Goal: Transaction & Acquisition: Purchase product/service

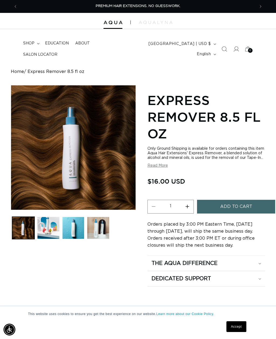
click at [222, 49] on icon "Search" at bounding box center [223, 48] width 5 height 5
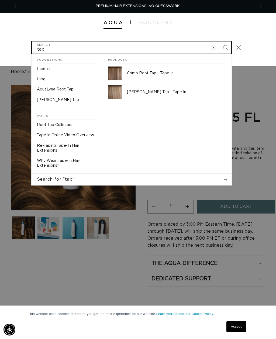
type input "tap"
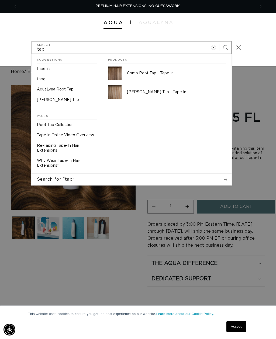
click at [49, 69] on span "e in" at bounding box center [46, 69] width 6 height 4
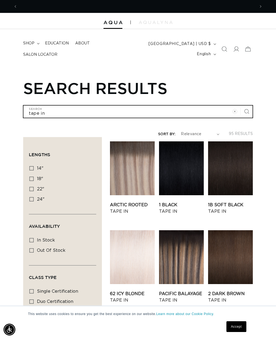
click at [68, 108] on input "tape in" at bounding box center [137, 111] width 228 height 12
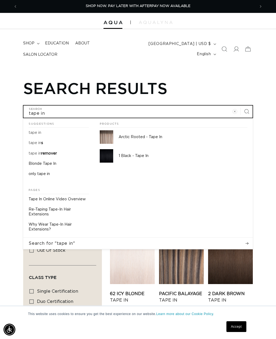
type input "tape i"
type input "tape"
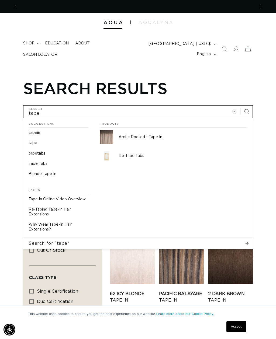
scroll to position [0, 475]
type input "tape"
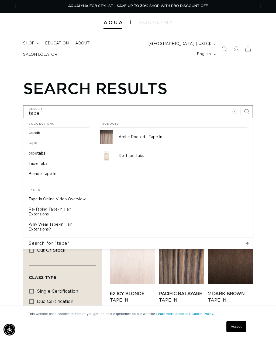
click at [105, 157] on img at bounding box center [106, 155] width 13 height 13
click at [36, 141] on mark "tape" at bounding box center [33, 143] width 9 height 4
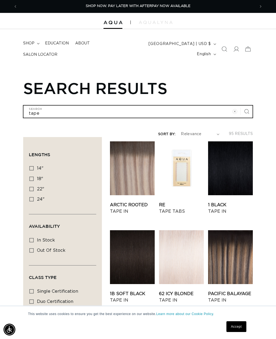
click at [65, 109] on input "tape" at bounding box center [137, 111] width 228 height 12
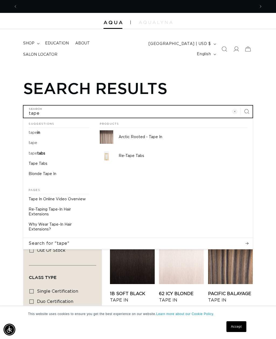
scroll to position [0, 475]
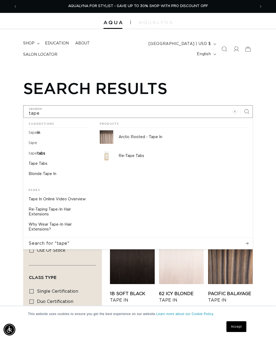
click at [41, 161] on p "Tape Tabs" at bounding box center [38, 163] width 19 height 5
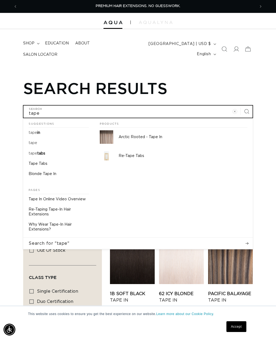
click at [61, 107] on input "tape" at bounding box center [137, 111] width 228 height 12
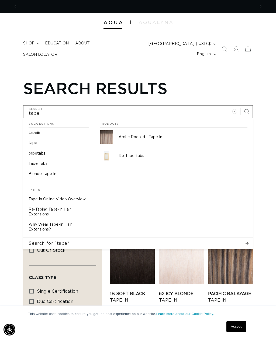
click at [43, 131] on link "tape in" at bounding box center [58, 133] width 71 height 10
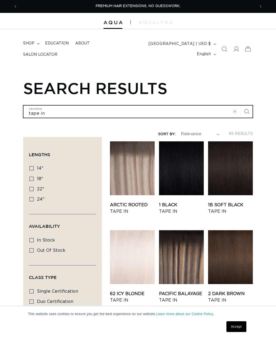
click at [76, 112] on input "tape in" at bounding box center [137, 111] width 228 height 12
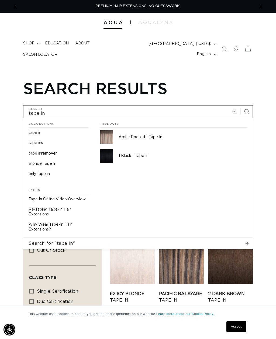
click at [38, 142] on p "tape in s" at bounding box center [36, 142] width 15 height 5
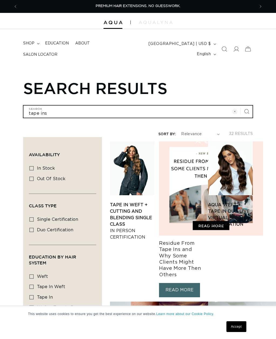
click at [69, 107] on input "tape ins" at bounding box center [137, 111] width 228 height 12
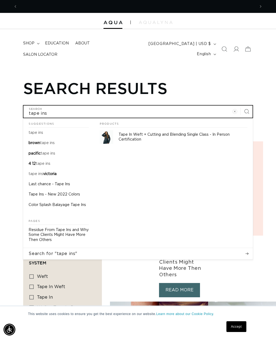
scroll to position [0, 237]
click at [60, 110] on input "tape ins" at bounding box center [137, 111] width 228 height 12
type input "tape in"
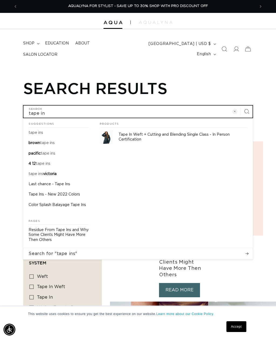
type input "tape i"
type input "tape"
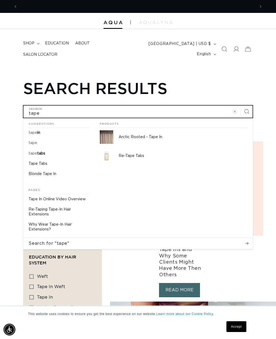
scroll to position [0, 0]
type input "tape"
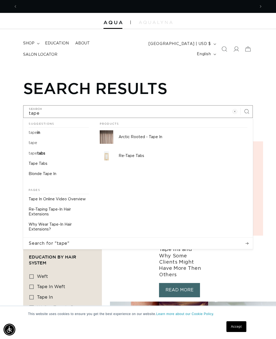
click at [44, 161] on p "Tape Tabs" at bounding box center [38, 163] width 19 height 5
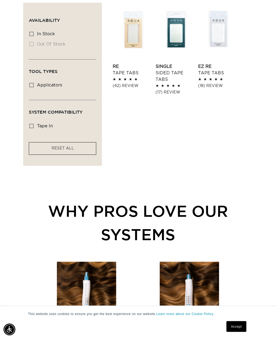
scroll to position [155, 0]
click at [128, 63] on link "Re Tape Tabs" at bounding box center [132, 69] width 40 height 13
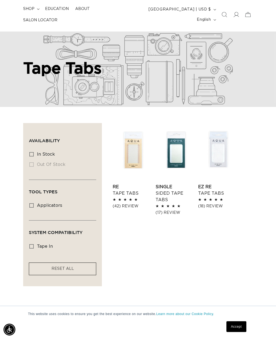
scroll to position [0, 0]
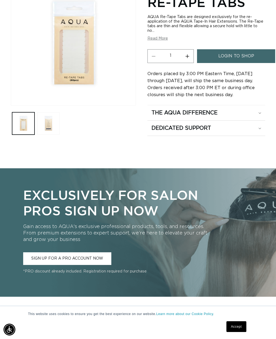
scroll to position [0, 475]
click at [11, 105] on button "Open media 1 in modal" at bounding box center [11, 105] width 0 height 0
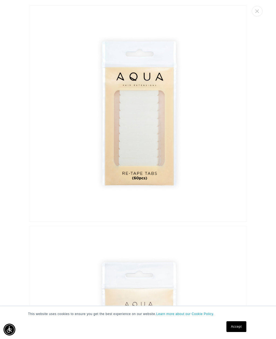
scroll to position [0, 0]
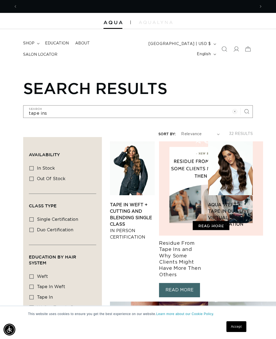
scroll to position [0, 237]
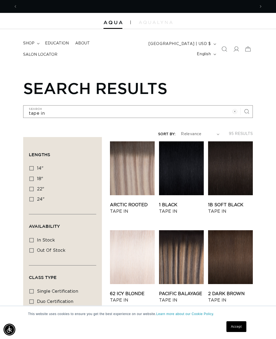
scroll to position [0, 237]
click at [222, 49] on icon "Search" at bounding box center [223, 49] width 5 height 5
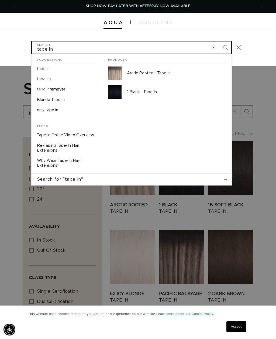
click at [89, 44] on input "tape in" at bounding box center [131, 47] width 199 height 12
click at [81, 46] on input "tape in" at bounding box center [131, 47] width 199 height 12
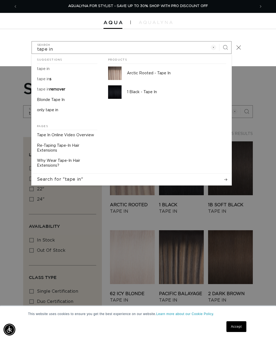
click at [244, 32] on div "tape in Search Suggestions tape in tape in s tape in remover Blonde Tape In onl…" at bounding box center [138, 47] width 276 height 37
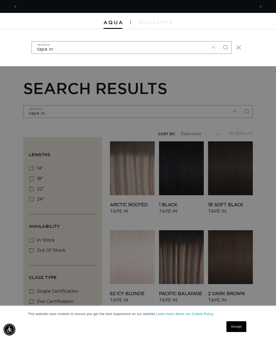
scroll to position [0, 0]
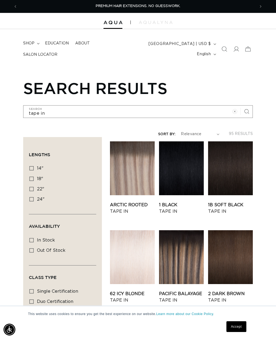
click at [235, 46] on icon at bounding box center [235, 48] width 5 height 5
click at [232, 51] on span at bounding box center [236, 49] width 12 height 12
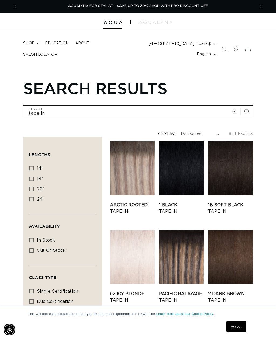
click at [179, 110] on input "tape in" at bounding box center [137, 111] width 228 height 12
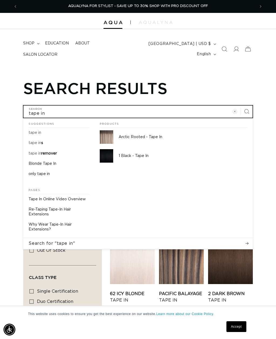
click at [138, 240] on button "Search for "tape in"" at bounding box center [137, 243] width 229 height 11
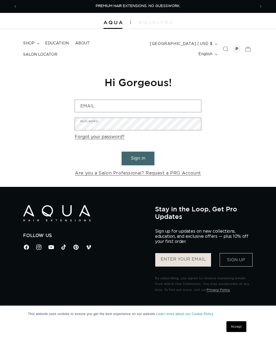
click at [248, 51] on icon at bounding box center [248, 49] width 12 height 12
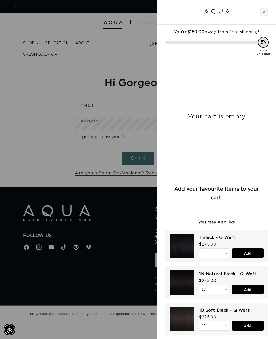
scroll to position [0, 237]
click at [116, 80] on div at bounding box center [138, 169] width 276 height 339
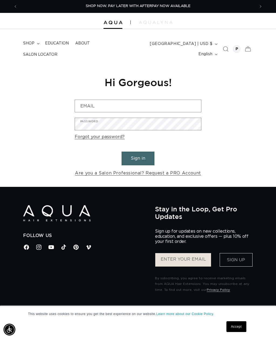
click at [224, 47] on icon "Search" at bounding box center [225, 48] width 5 height 5
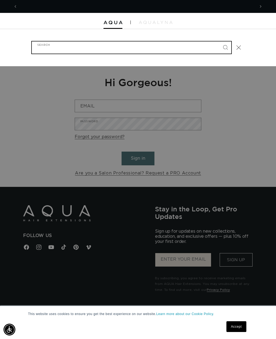
scroll to position [0, 475]
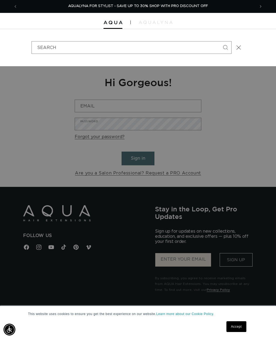
click at [38, 16] on div at bounding box center [138, 21] width 276 height 16
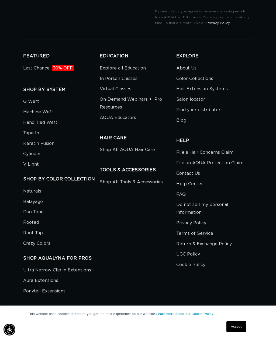
scroll to position [0, 237]
click at [30, 128] on link "Tape In" at bounding box center [31, 133] width 16 height 10
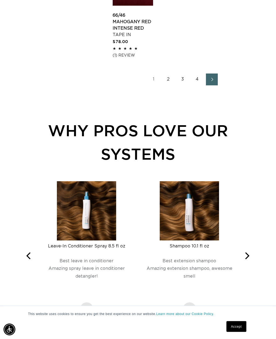
scroll to position [726, 0]
click at [196, 83] on link "4" at bounding box center [197, 79] width 12 height 12
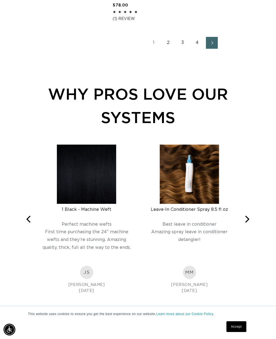
scroll to position [0, 0]
click at [244, 221] on icon "Next" at bounding box center [246, 219] width 7 height 7
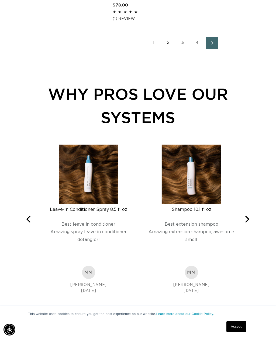
click at [245, 222] on icon "Next" at bounding box center [246, 219] width 7 height 7
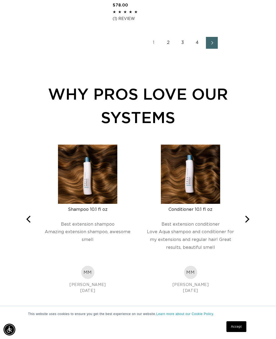
click at [246, 219] on icon "Next" at bounding box center [246, 219] width 7 height 7
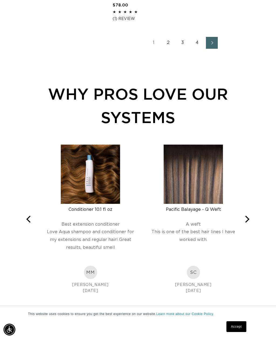
click at [245, 220] on icon "Next" at bounding box center [246, 219] width 7 height 7
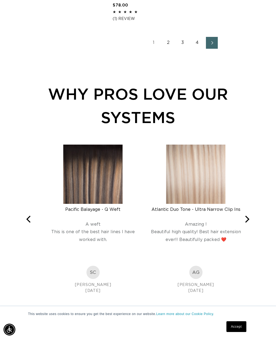
click at [243, 220] on icon "Next" at bounding box center [246, 219] width 7 height 7
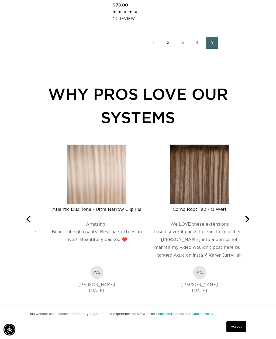
click at [242, 221] on button "Next" at bounding box center [247, 219] width 12 height 12
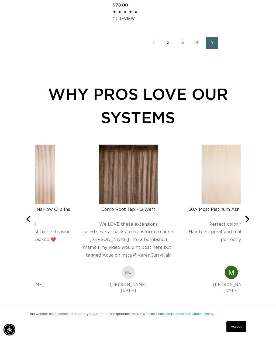
click at [244, 221] on icon "Next" at bounding box center [246, 219] width 7 height 7
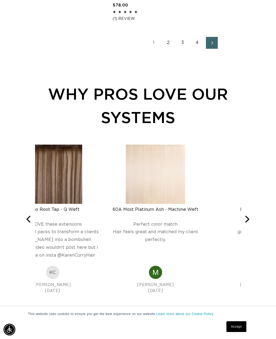
click at [242, 221] on button "Next" at bounding box center [247, 219] width 12 height 12
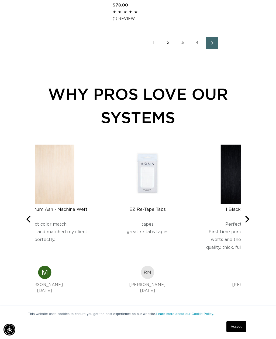
click at [241, 222] on button "Next" at bounding box center [247, 219] width 12 height 12
click at [242, 222] on button "Next" at bounding box center [247, 219] width 12 height 12
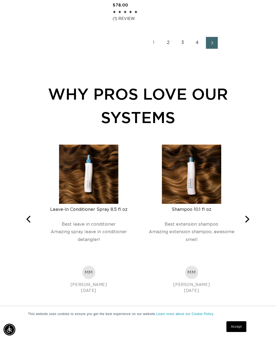
click at [241, 223] on button "Next" at bounding box center [247, 219] width 12 height 12
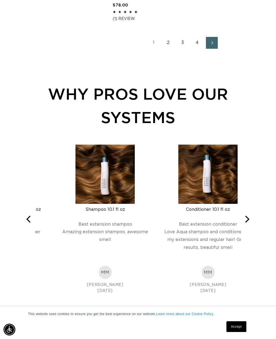
click at [242, 222] on button "Next" at bounding box center [247, 219] width 12 height 12
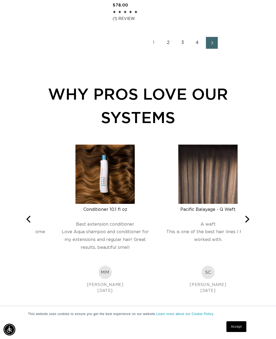
click at [242, 222] on button "Next" at bounding box center [247, 219] width 12 height 12
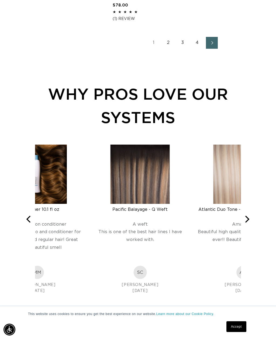
click at [242, 221] on button "Next" at bounding box center [247, 219] width 12 height 12
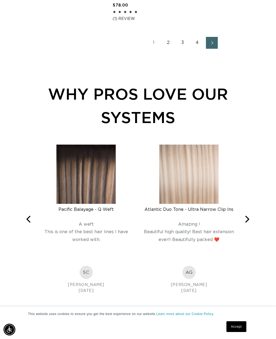
scroll to position [0, 475]
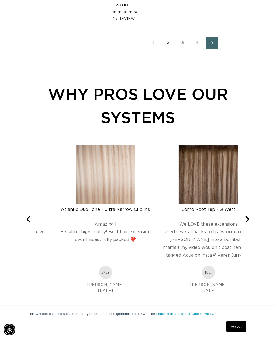
click at [241, 221] on button "Next" at bounding box center [247, 219] width 12 height 12
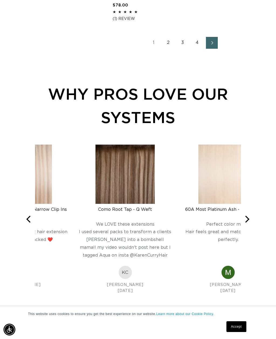
click at [240, 219] on div "Rated 5 out of 5" at bounding box center [228, 215] width 94 height 7
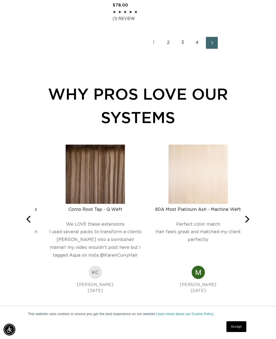
click at [240, 221] on div "Rated 5 out of 5 Perfect color match Hair feels great and matched my client per…" at bounding box center [198, 239] width 94 height 54
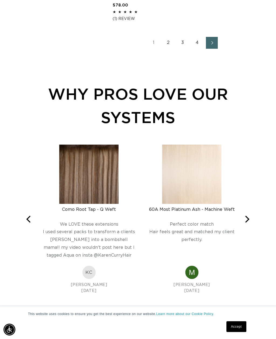
click at [241, 222] on button "Next" at bounding box center [247, 219] width 12 height 12
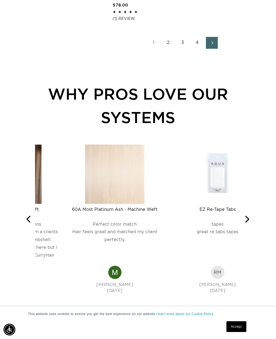
click at [244, 222] on icon "Next" at bounding box center [246, 219] width 7 height 7
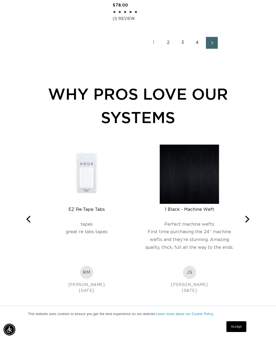
scroll to position [0, 0]
click at [239, 221] on div "1 Black - Machine Weft Rated 5 out of 5 Perfect machine wefts First time purcha…" at bounding box center [189, 219] width 103 height 149
click at [241, 222] on button "Next" at bounding box center [247, 219] width 12 height 12
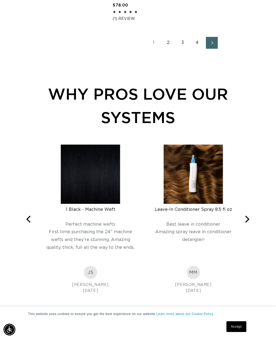
click at [244, 221] on icon "Next" at bounding box center [246, 219] width 7 height 7
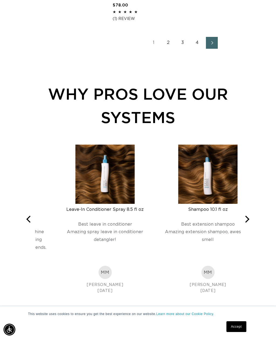
click at [242, 221] on button "Next" at bounding box center [247, 219] width 12 height 12
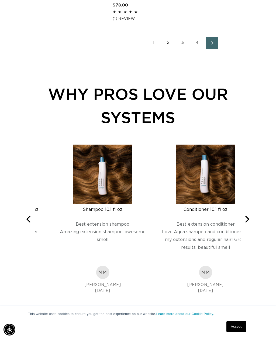
scroll to position [0, 237]
click at [242, 223] on button "Next" at bounding box center [247, 219] width 12 height 12
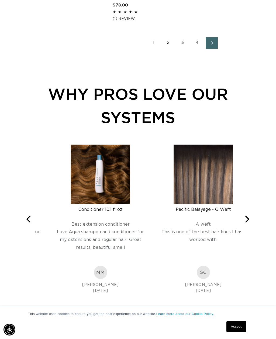
click at [241, 224] on button "Next" at bounding box center [247, 219] width 12 height 12
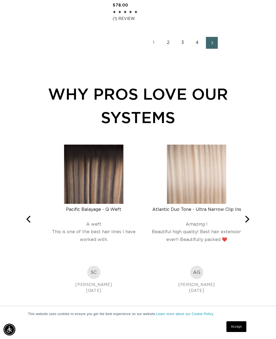
click at [240, 224] on div "Amazing !" at bounding box center [196, 223] width 94 height 5
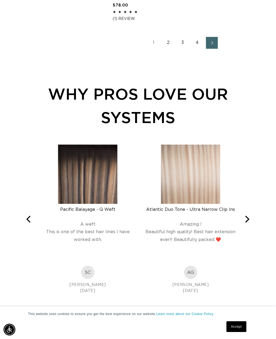
click at [241, 223] on button "Next" at bounding box center [247, 219] width 12 height 12
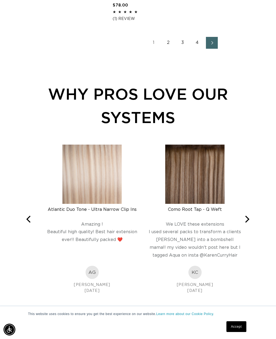
click at [240, 224] on div "Como Root Tap - Q Weft Rated 5 out of 5 We LOVE these extensions I used several…" at bounding box center [194, 219] width 103 height 149
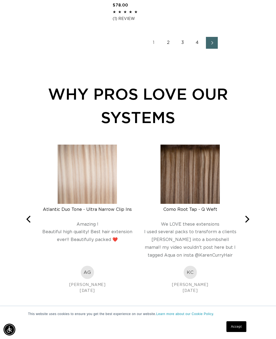
click at [242, 223] on button "Next" at bounding box center [247, 219] width 12 height 12
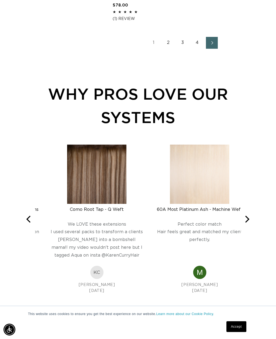
click at [241, 221] on button "Next" at bounding box center [247, 219] width 12 height 12
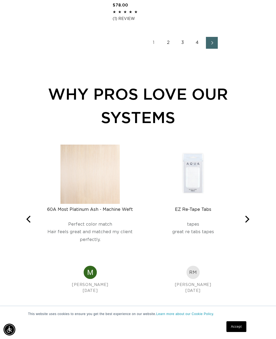
click at [234, 217] on div "Rated 5 out of 5" at bounding box center [193, 215] width 94 height 7
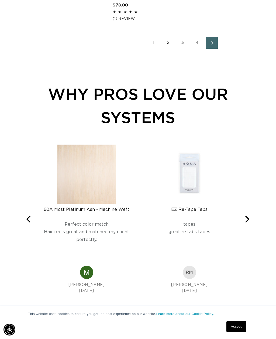
click at [241, 219] on button "Next" at bounding box center [247, 219] width 12 height 12
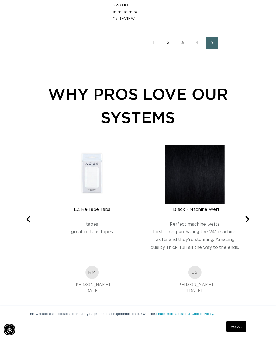
click at [241, 217] on button "Next" at bounding box center [247, 219] width 12 height 12
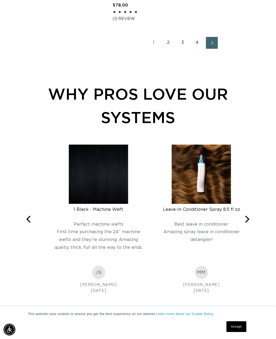
scroll to position [0, 0]
click at [245, 215] on button "Next" at bounding box center [247, 219] width 12 height 12
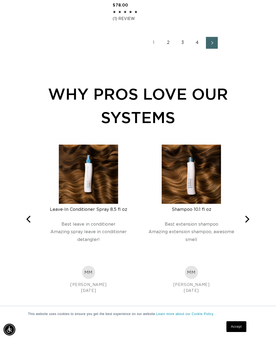
click at [247, 213] on div "Leave-In Conditioner Spray 8.5 fl oz Rated 5 out of 5 Best leave in conditioner…" at bounding box center [137, 219] width 229 height 149
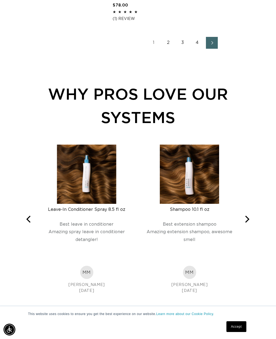
click at [246, 216] on button "Next" at bounding box center [247, 219] width 12 height 12
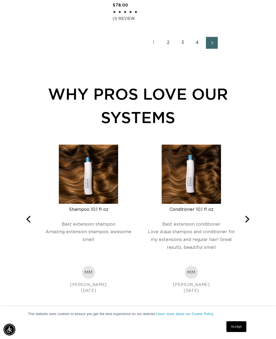
click at [244, 219] on icon "Next" at bounding box center [246, 219] width 7 height 7
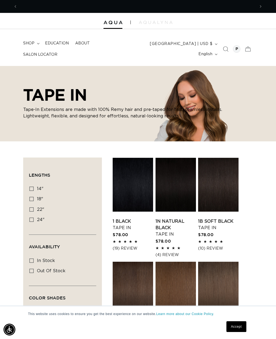
scroll to position [0, 475]
click at [31, 45] on span "shop" at bounding box center [28, 43] width 11 height 5
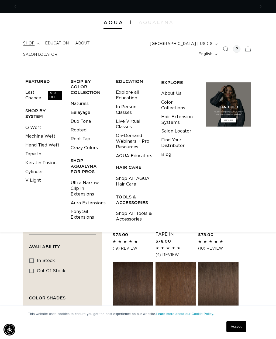
scroll to position [0, 237]
click at [244, 47] on icon at bounding box center [248, 49] width 12 height 12
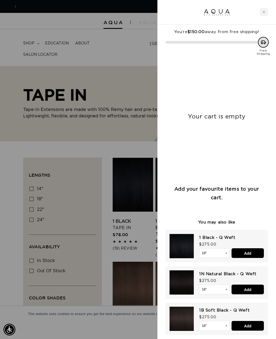
scroll to position [0, 0]
click at [129, 83] on div at bounding box center [138, 169] width 276 height 339
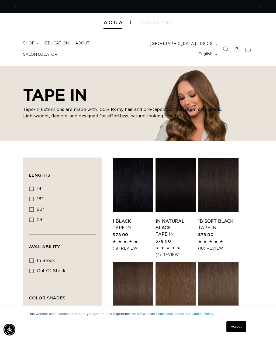
scroll to position [0, 237]
click at [57, 52] on span "Salon Locator" at bounding box center [40, 54] width 34 height 5
click at [85, 46] on span "About" at bounding box center [82, 43] width 15 height 5
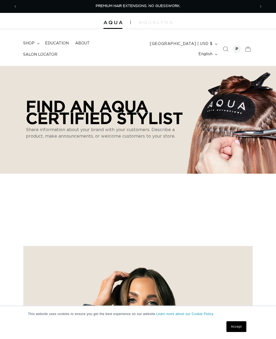
select select "m"
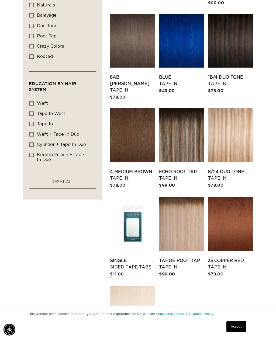
scroll to position [0, 475]
click at [132, 257] on link "Single Sided Tape Tabs" at bounding box center [132, 263] width 45 height 13
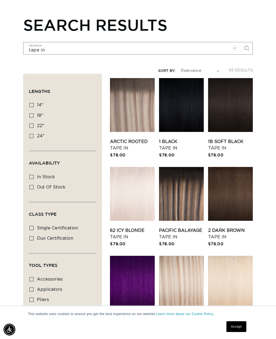
scroll to position [583, 0]
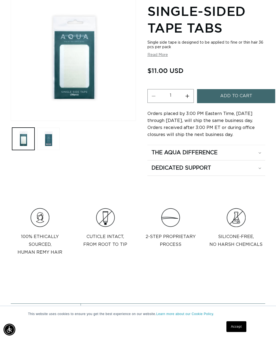
scroll to position [89, 0]
click at [11, 120] on button "Open media 1 in modal" at bounding box center [11, 120] width 0 height 0
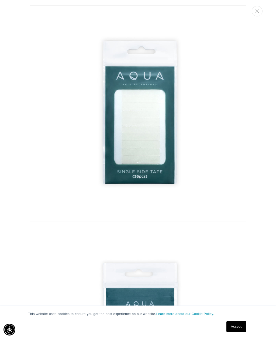
scroll to position [0, 475]
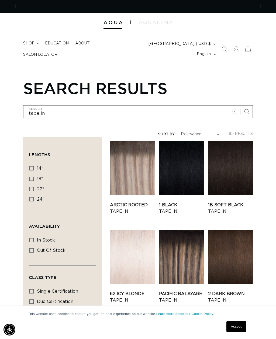
scroll to position [0, 237]
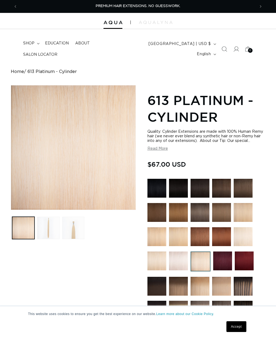
scroll to position [96, 0]
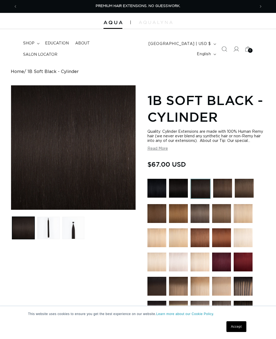
scroll to position [99, 0]
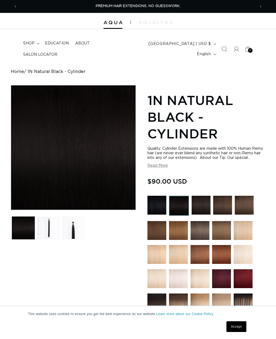
scroll to position [80, 0]
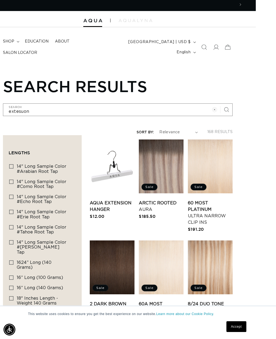
scroll to position [0, 237]
click at [212, 107] on circle "Clear search term" at bounding box center [214, 109] width 5 height 5
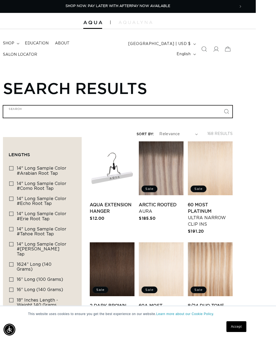
click at [184, 108] on input "Search" at bounding box center [117, 111] width 228 height 12
type input "t"
type input "ta"
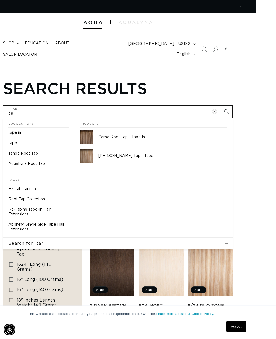
scroll to position [0, 0]
type input "ta"
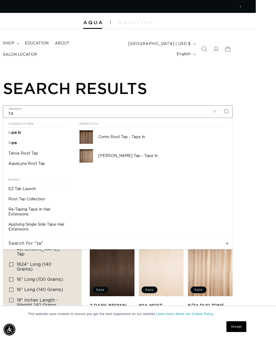
click at [38, 161] on p "AquaLyna Root Tap" at bounding box center [26, 163] width 37 height 5
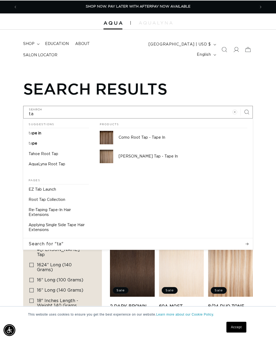
scroll to position [0, 20]
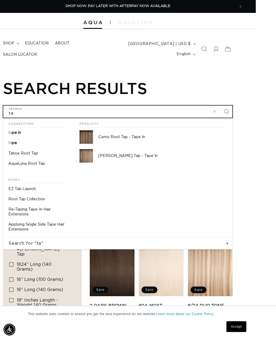
click at [40, 110] on input "ta" at bounding box center [117, 111] width 228 height 12
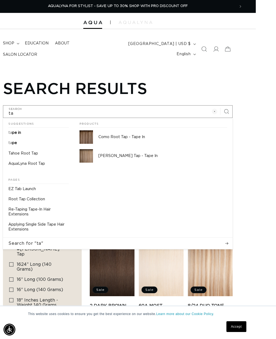
click at [34, 152] on p "Tahoe Root Tap" at bounding box center [23, 153] width 30 height 5
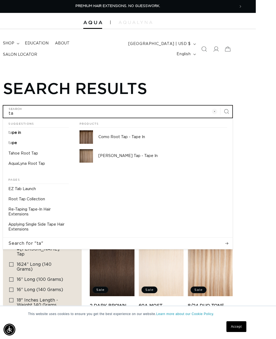
click at [37, 110] on input "ta" at bounding box center [117, 111] width 228 height 12
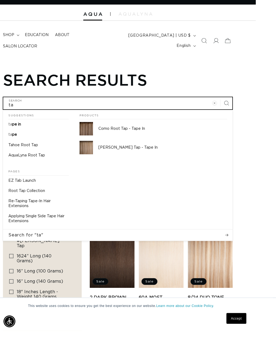
scroll to position [0, 475]
type input "tap"
type input "tape"
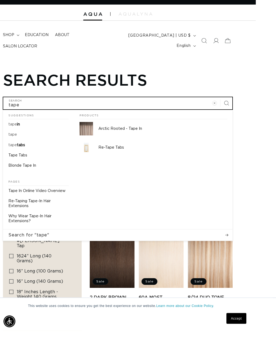
scroll to position [0, 0]
type input "tape"
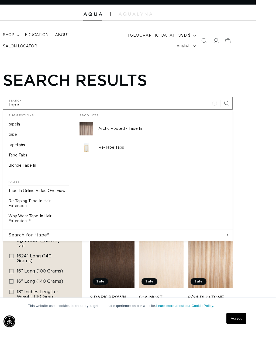
click at [27, 148] on link "tape tabs" at bounding box center [38, 153] width 71 height 10
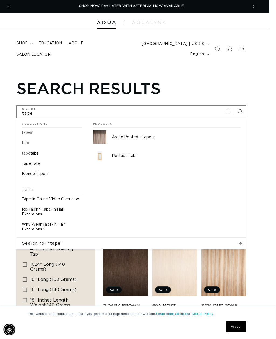
scroll to position [0, 7]
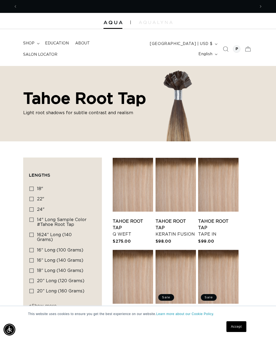
scroll to position [0, 237]
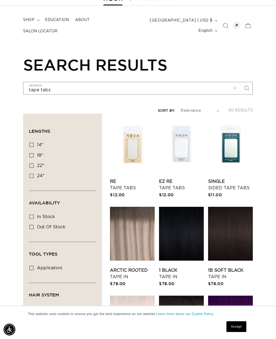
click at [133, 178] on link "Re Tape Tabs" at bounding box center [132, 184] width 45 height 13
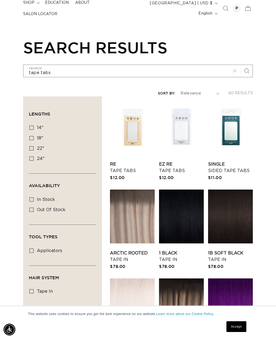
scroll to position [0, 237]
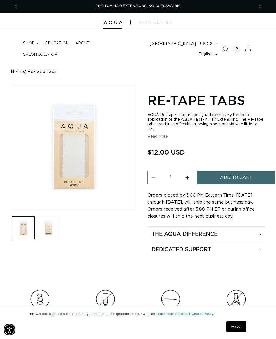
click at [188, 175] on button "Increase quantity for Re-Tape Tabs" at bounding box center [187, 178] width 12 height 14
click at [191, 176] on button "Increase quantity for Re-Tape Tabs" at bounding box center [187, 178] width 12 height 14
click at [188, 179] on button "Increase quantity for Re-Tape Tabs" at bounding box center [187, 178] width 12 height 14
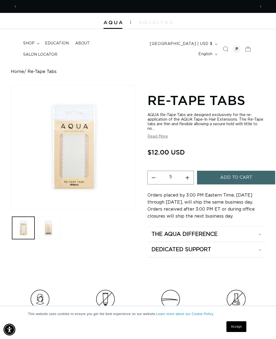
scroll to position [0, 475]
click at [188, 176] on button "Increase quantity for Re-Tape Tabs" at bounding box center [187, 178] width 12 height 14
click at [189, 175] on button "Increase quantity for Re-Tape Tabs" at bounding box center [187, 178] width 12 height 14
click at [188, 175] on button "Increase quantity for Re-Tape Tabs" at bounding box center [187, 178] width 12 height 14
click at [189, 174] on button "Increase quantity for Re-Tape Tabs" at bounding box center [187, 178] width 12 height 14
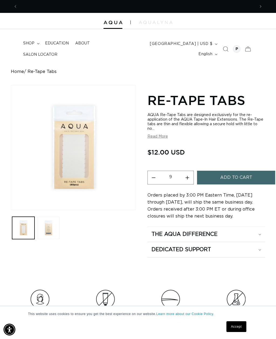
scroll to position [0, 0]
click at [189, 177] on button "Increase quantity for Re-Tape Tabs" at bounding box center [187, 178] width 12 height 14
type input "10"
click at [221, 180] on span "Add to cart" at bounding box center [236, 178] width 32 height 14
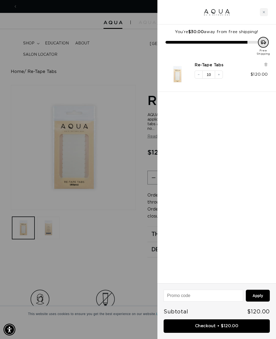
scroll to position [0, 475]
click at [128, 42] on div at bounding box center [138, 169] width 276 height 339
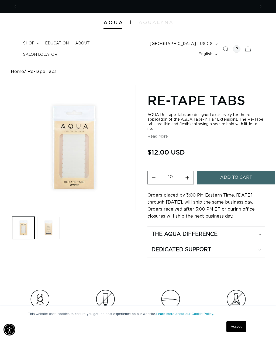
scroll to position [0, 237]
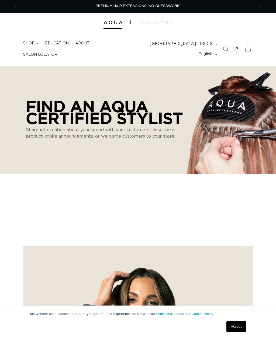
select select "m"
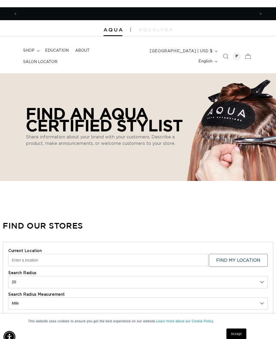
scroll to position [0, 237]
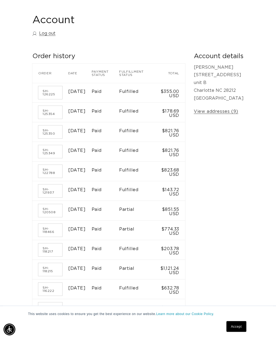
scroll to position [62, 0]
click at [53, 197] on link "SH-121937" at bounding box center [50, 190] width 24 height 13
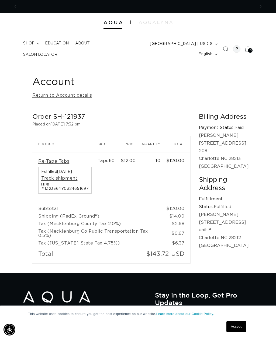
scroll to position [0, 475]
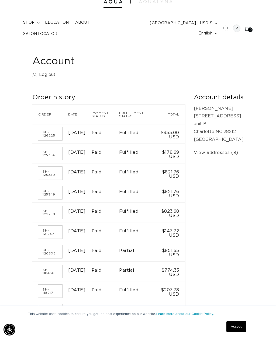
scroll to position [0, 475]
click at [53, 132] on link "SH-126225" at bounding box center [50, 133] width 24 height 13
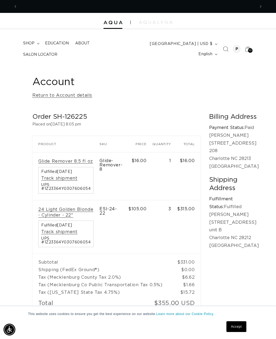
scroll to position [0, 475]
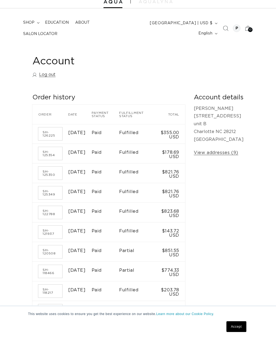
click at [72, 152] on time "[DATE]" at bounding box center [76, 152] width 17 height 4
click at [101, 162] on td "Paid" at bounding box center [105, 153] width 27 height 20
click at [50, 151] on link "SH-125354" at bounding box center [50, 153] width 24 height 13
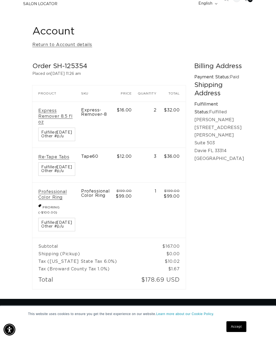
click at [63, 169] on span "Fulfilled [DATE]" at bounding box center [56, 167] width 31 height 4
click at [62, 155] on link "Re-Tape Tabs" at bounding box center [53, 157] width 31 height 6
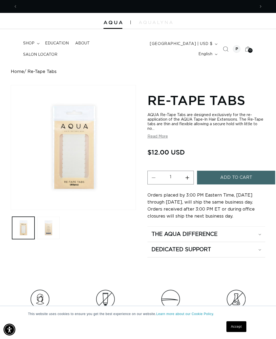
scroll to position [0, 475]
